Goal: Task Accomplishment & Management: Use online tool/utility

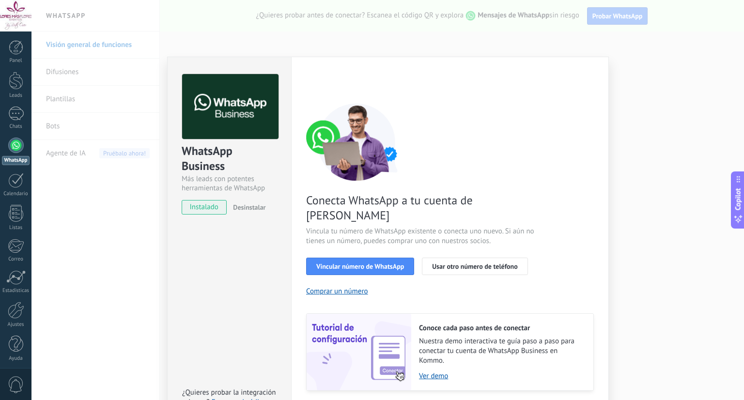
scroll to position [18, 0]
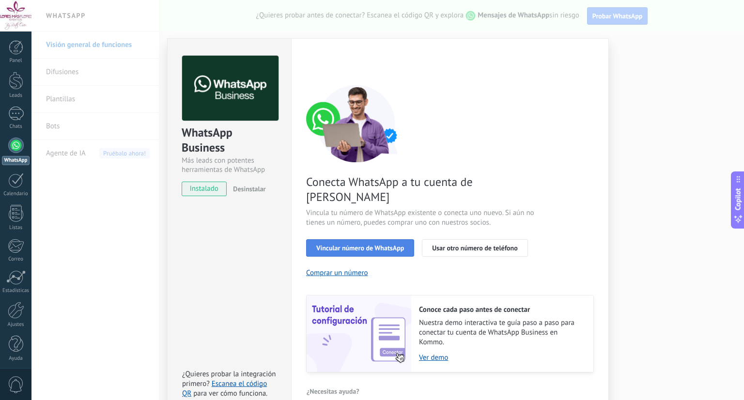
click at [376, 239] on button "Vincular número de WhatsApp" at bounding box center [360, 247] width 108 height 17
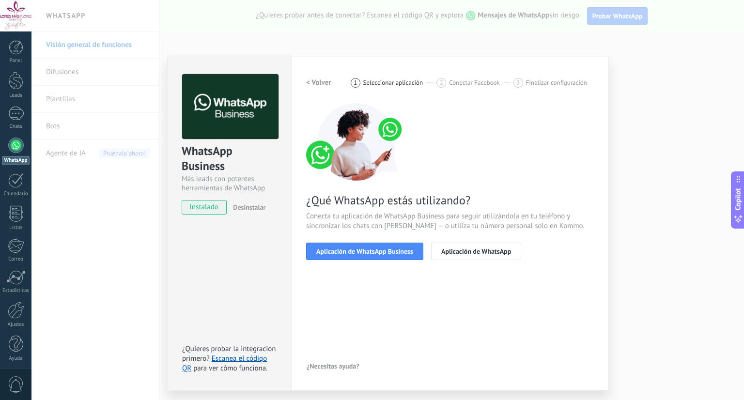
scroll to position [0, 0]
click at [379, 249] on span "Aplicación de WhatsApp Business" at bounding box center [364, 251] width 97 height 7
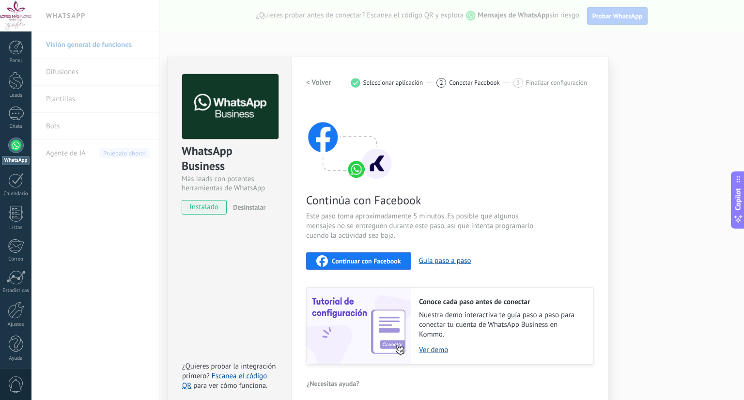
click at [380, 255] on div "Continuar con Facebook" at bounding box center [358, 261] width 85 height 12
drag, startPoint x: 519, startPoint y: 335, endPoint x: 523, endPoint y: 372, distance: 37.5
click at [523, 372] on div "< Volver 1 Seleccionar aplicación 2 Conectar Facebook 3 Finalizar configuración…" at bounding box center [450, 232] width 288 height 317
